Goal: Transaction & Acquisition: Purchase product/service

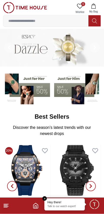
click at [5, 207] on line at bounding box center [6, 207] width 4 height 0
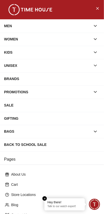
click at [95, 25] on icon "button" at bounding box center [95, 25] width 5 height 5
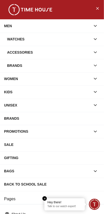
click at [76, 41] on div "Watches" at bounding box center [49, 39] width 84 height 9
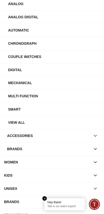
scroll to position [49, 0]
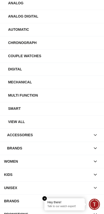
click at [29, 117] on div "View All" at bounding box center [54, 121] width 92 height 9
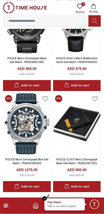
scroll to position [875, 0]
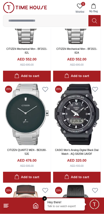
scroll to position [2792, 0]
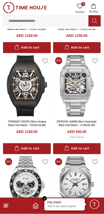
scroll to position [4626, 0]
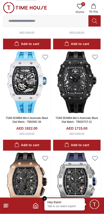
scroll to position [6260, 0]
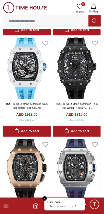
click at [67, 19] on input at bounding box center [45, 21] width 85 height 10
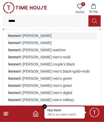
type input "*****"
click at [27, 32] on div "[PERSON_NAME] th [PERSON_NAME]" at bounding box center [52, 35] width 92 height 7
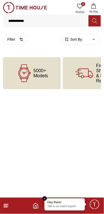
click at [45, 72] on span "5000+ Models" at bounding box center [40, 73] width 15 height 10
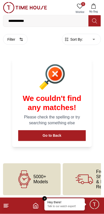
click at [64, 20] on input "**********" at bounding box center [45, 21] width 85 height 10
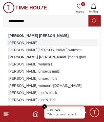
click at [18, 40] on div "[PERSON_NAME]" at bounding box center [52, 42] width 92 height 7
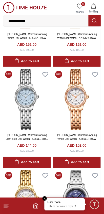
scroll to position [294, 0]
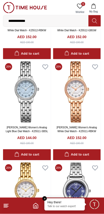
click at [63, 20] on input "**********" at bounding box center [45, 21] width 85 height 10
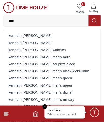
type input "***"
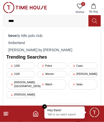
type input "****"
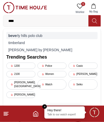
click at [20, 35] on div "beve rly hills polo club" at bounding box center [52, 35] width 92 height 7
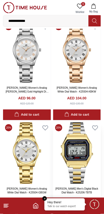
click at [69, 124] on img at bounding box center [77, 153] width 48 height 62
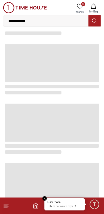
scroll to position [738, 0]
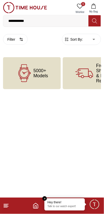
click at [41, 203] on footer at bounding box center [52, 205] width 104 height 16
click at [43, 198] on em "Close tooltip" at bounding box center [45, 198] width 5 height 5
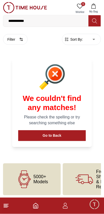
click at [6, 208] on icon at bounding box center [6, 205] width 6 height 6
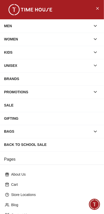
click at [75, 22] on div "MEN" at bounding box center [47, 25] width 87 height 9
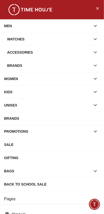
click at [68, 41] on div "Watches" at bounding box center [49, 39] width 84 height 9
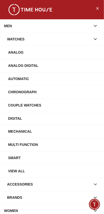
click at [52, 81] on div "Automatic" at bounding box center [52, 78] width 104 height 13
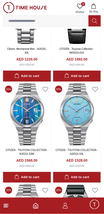
scroll to position [2181, 0]
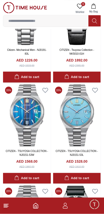
click at [38, 185] on img at bounding box center [27, 216] width 48 height 62
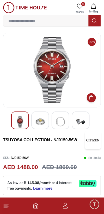
click at [43, 77] on img at bounding box center [52, 70] width 90 height 66
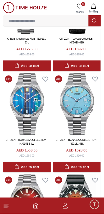
scroll to position [2194, 0]
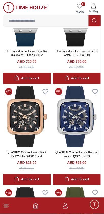
click at [81, 187] on img at bounding box center [77, 218] width 48 height 62
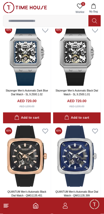
scroll to position [2785, 0]
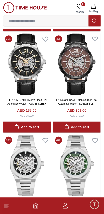
scroll to position [4616, 0]
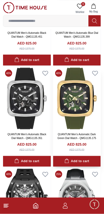
scroll to position [2785, 0]
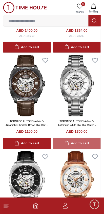
scroll to position [868, 0]
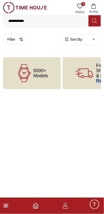
scroll to position [0, 0]
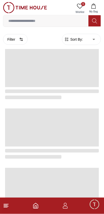
scroll to position [802, 0]
